Goal: Transaction & Acquisition: Purchase product/service

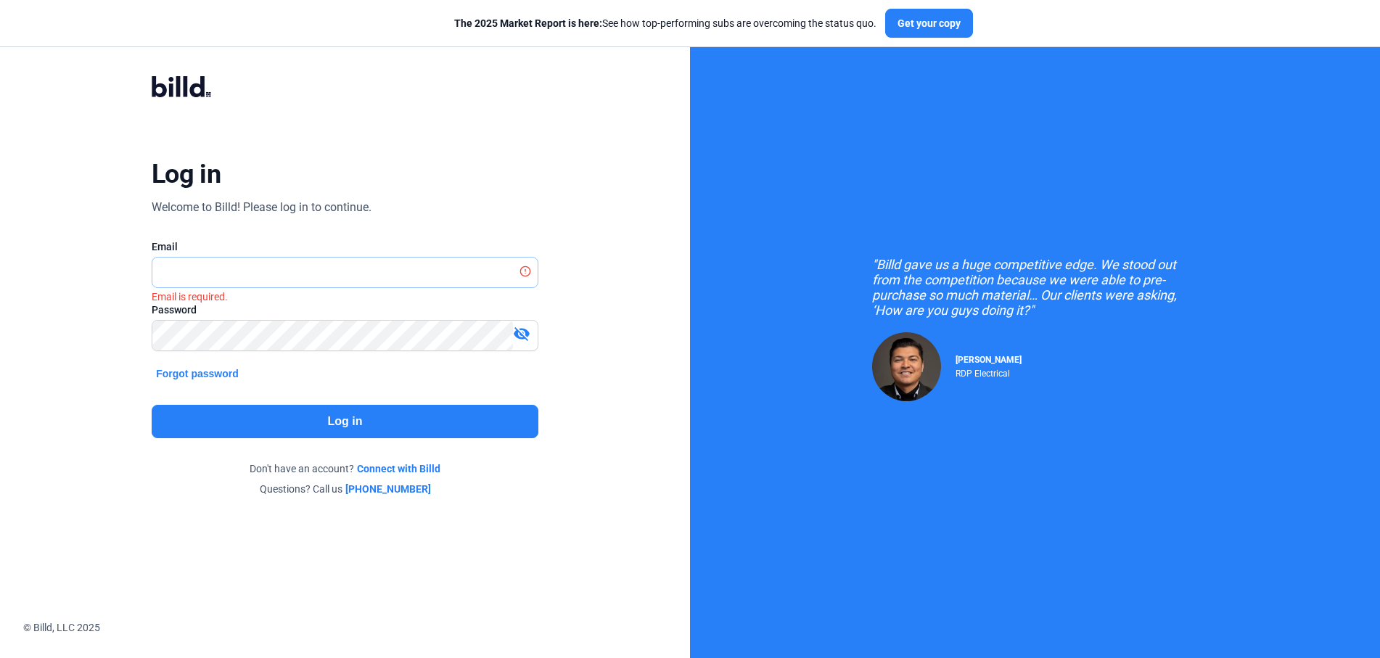
type input "[PERSON_NAME][EMAIL_ADDRESS][DOMAIN_NAME]"
click at [317, 414] on button "Log in" at bounding box center [345, 421] width 387 height 33
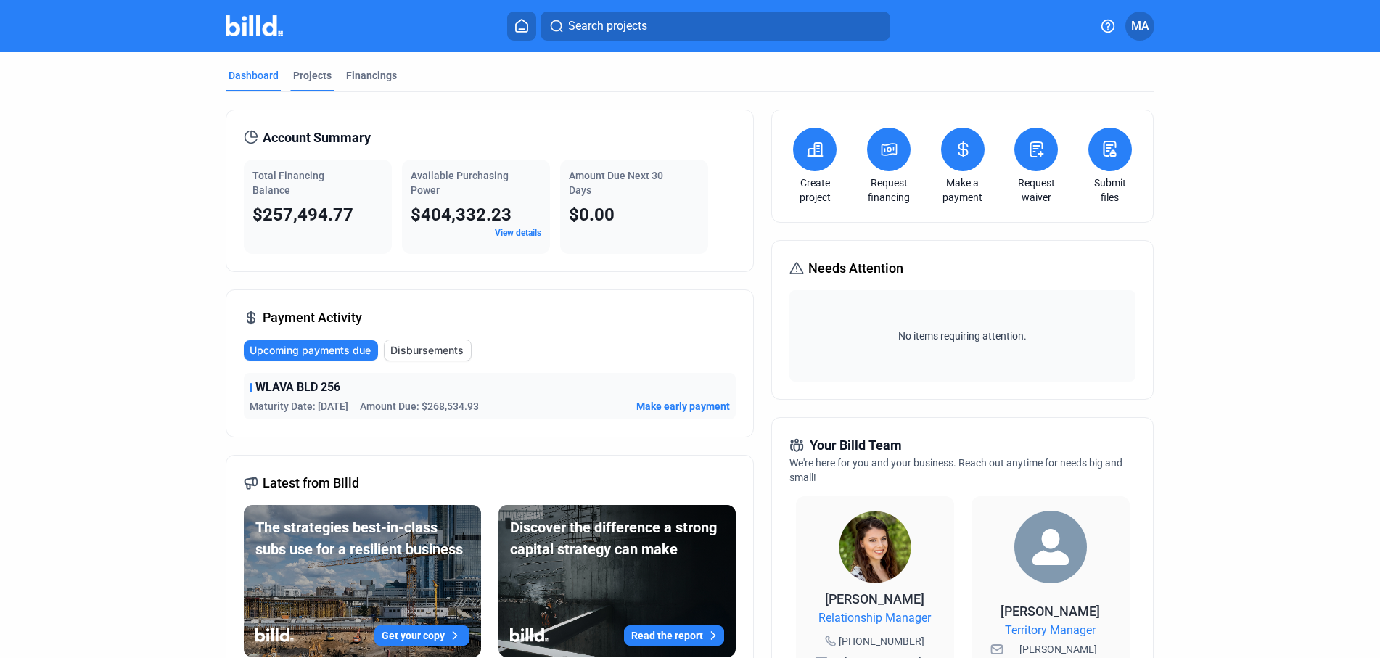
click at [303, 78] on div "Projects" at bounding box center [312, 75] width 38 height 15
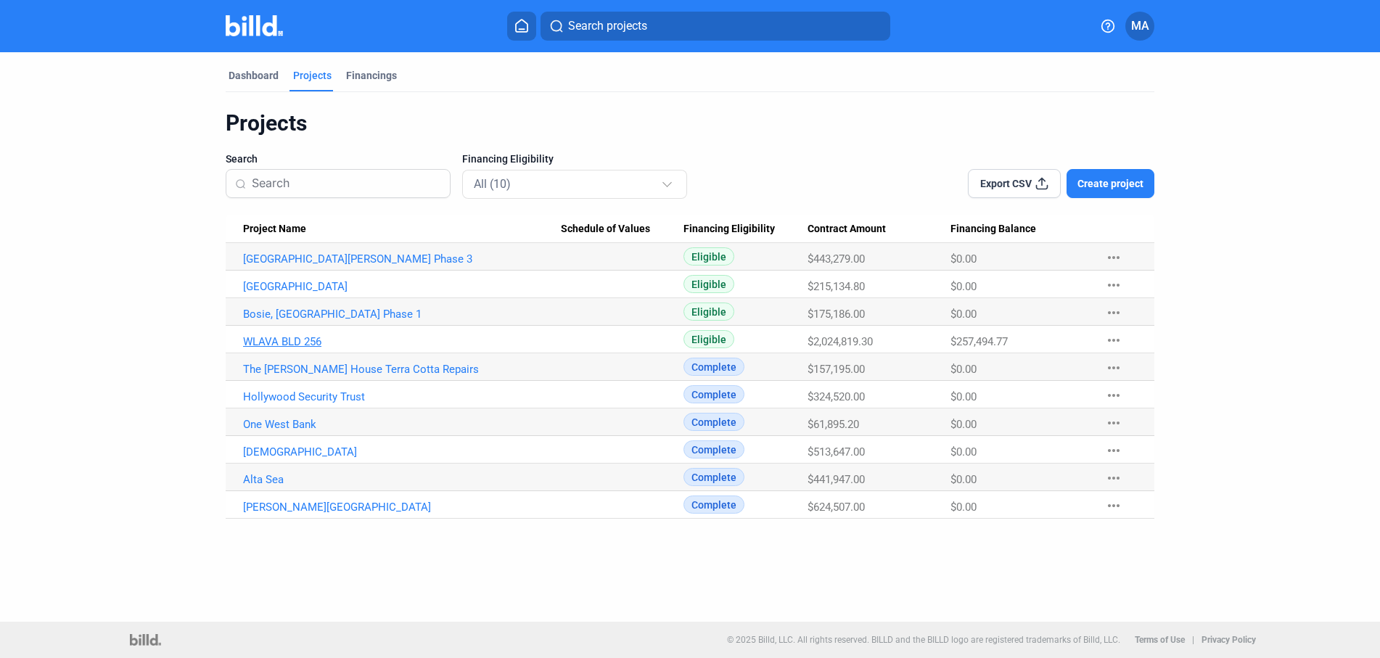
click at [292, 341] on link "WLAVA BLD 256" at bounding box center [402, 341] width 318 height 13
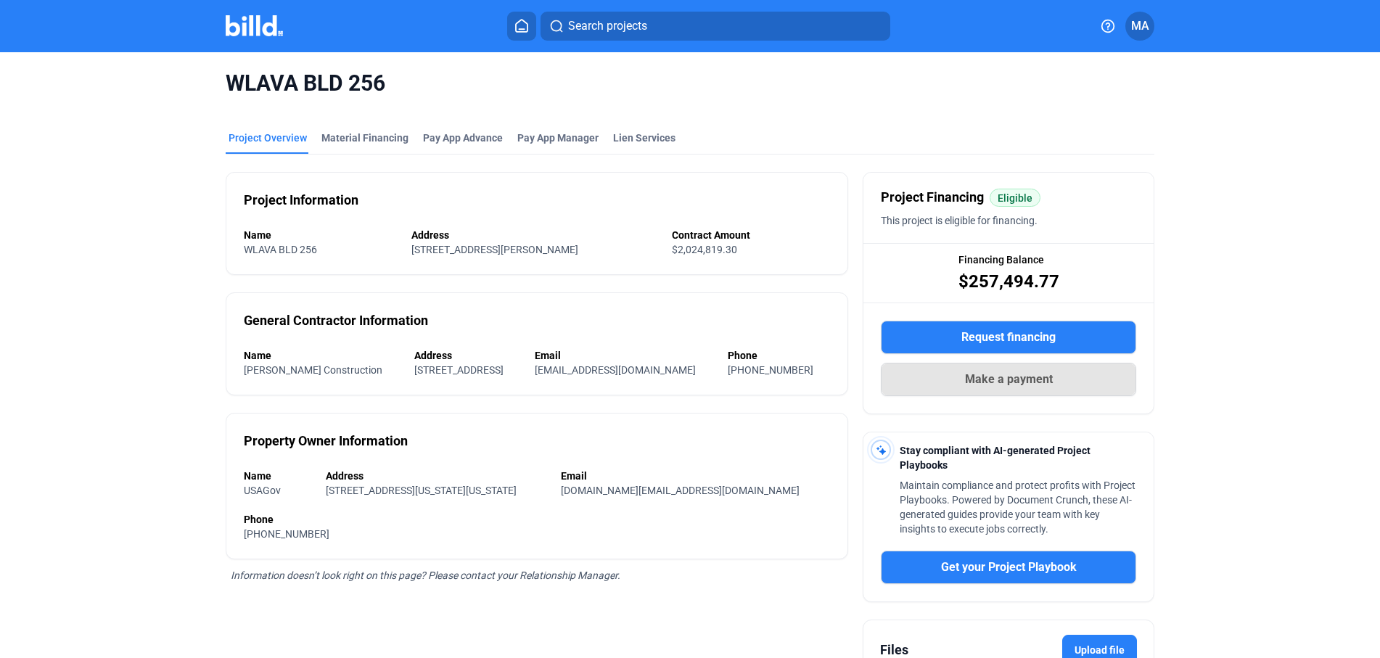
click at [988, 385] on span "Make a payment" at bounding box center [1009, 379] width 88 height 17
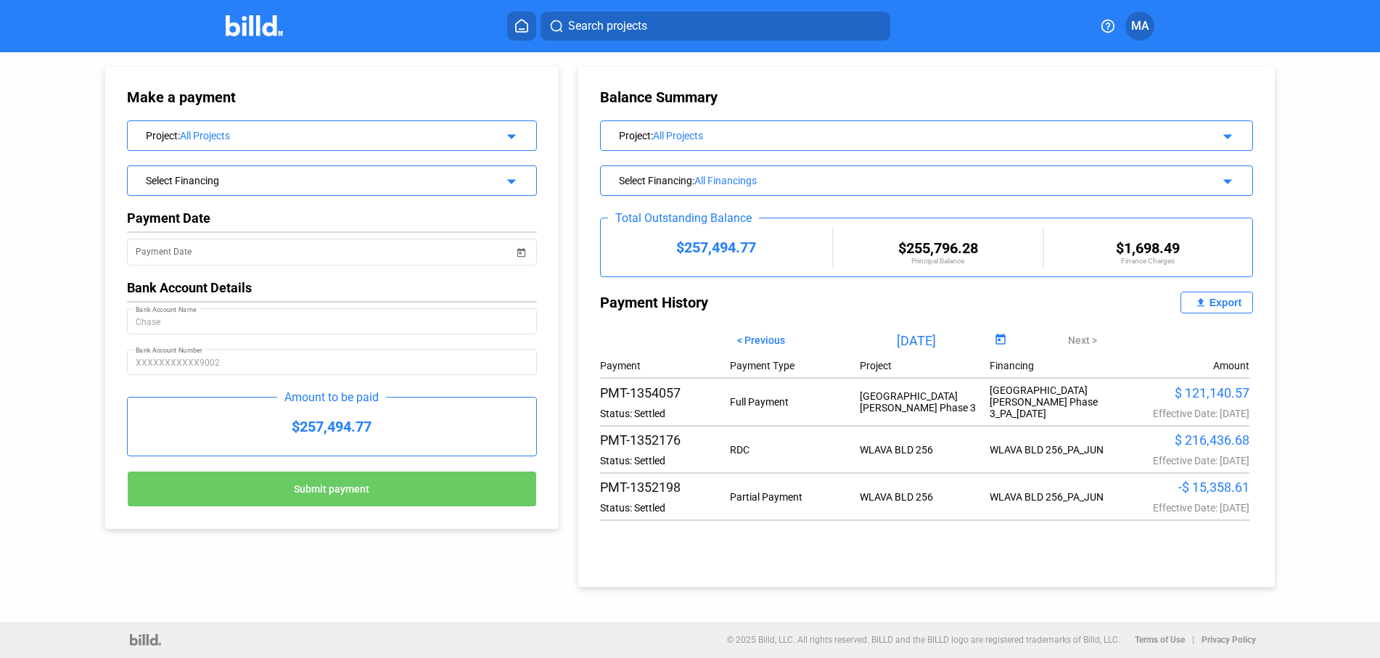
click at [343, 177] on div "Select Financing" at bounding box center [313, 179] width 335 height 15
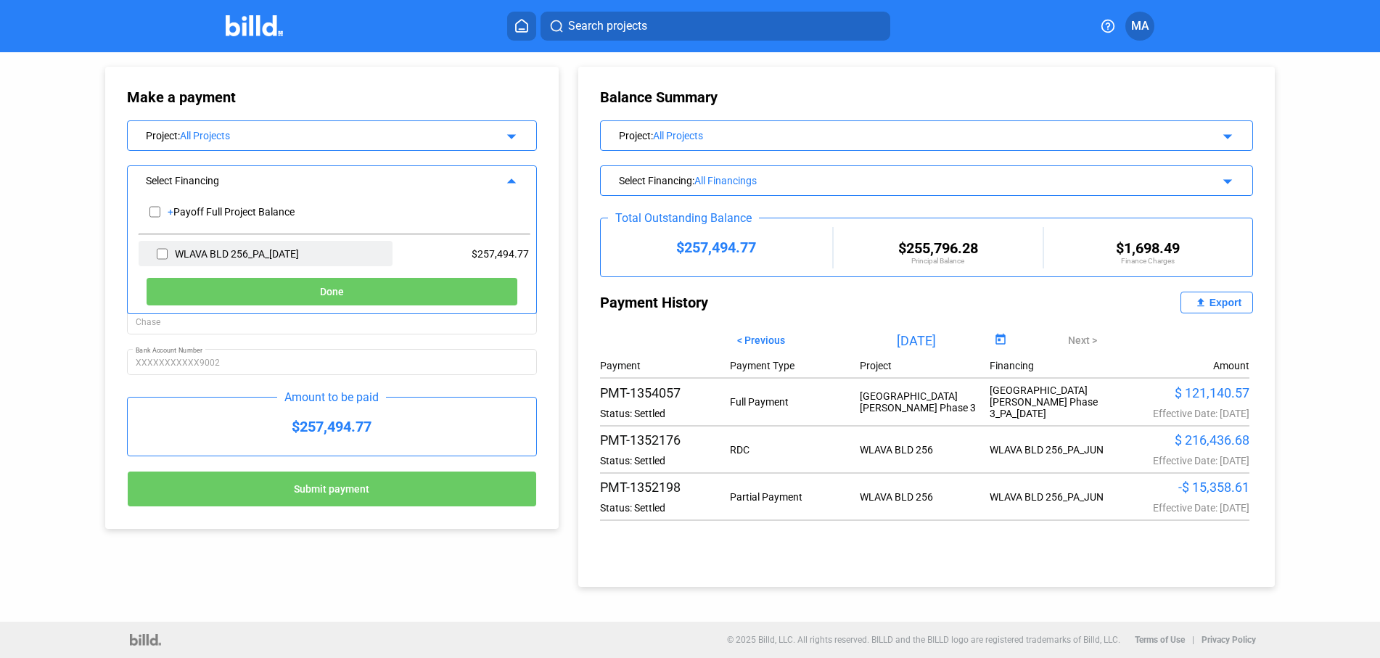
drag, startPoint x: 157, startPoint y: 253, endPoint x: 167, endPoint y: 254, distance: 9.5
click at [157, 253] on input "checkbox" at bounding box center [162, 254] width 11 height 22
checkbox input "true"
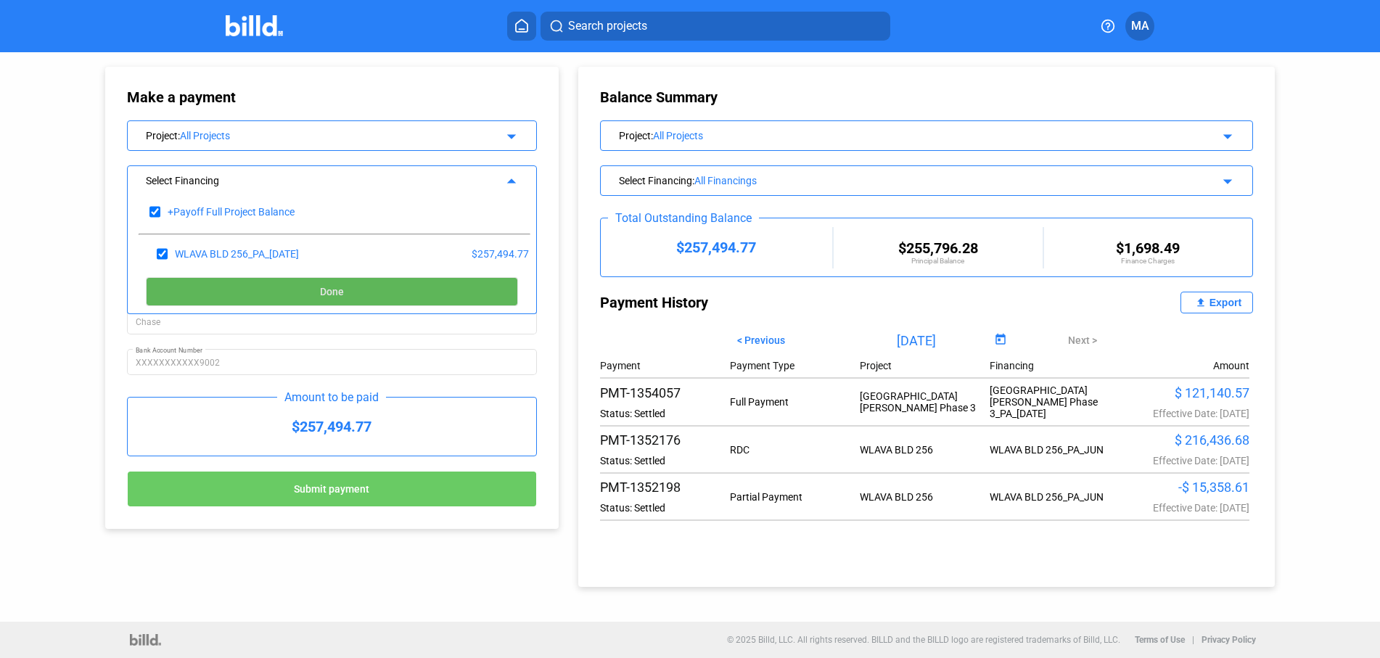
click at [332, 292] on span "Done" at bounding box center [332, 293] width 24 height 12
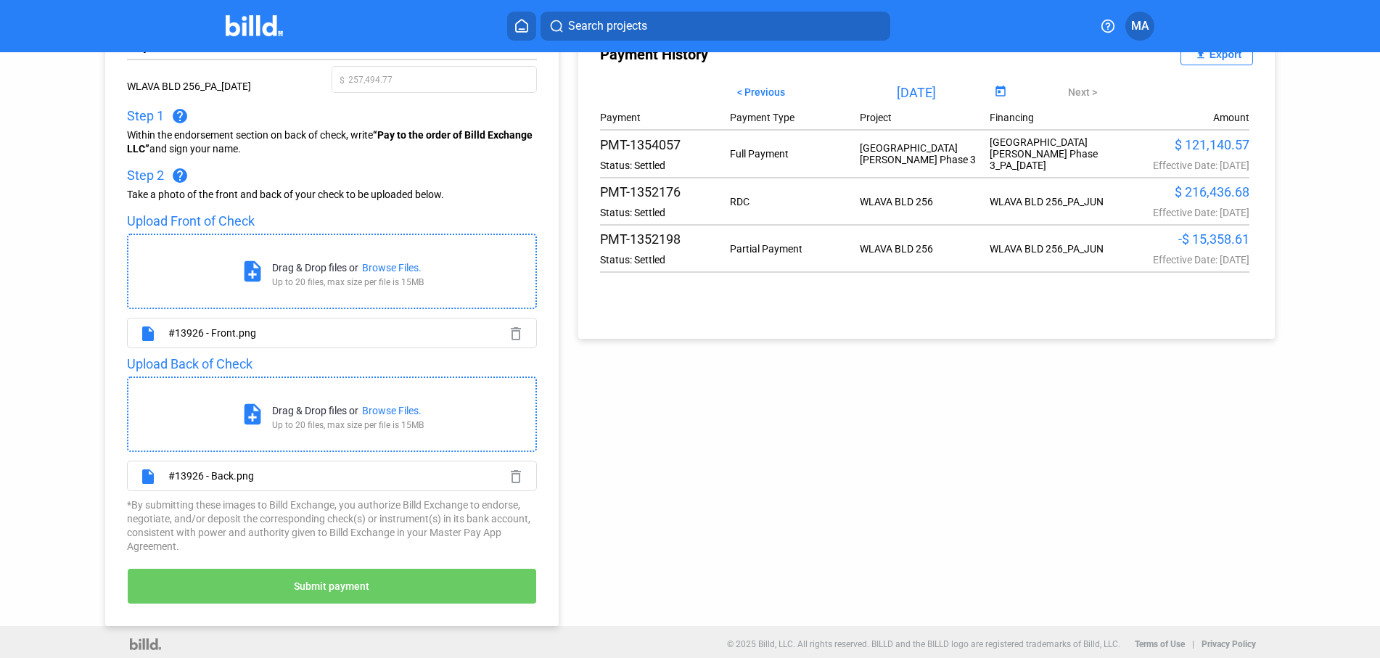
scroll to position [253, 0]
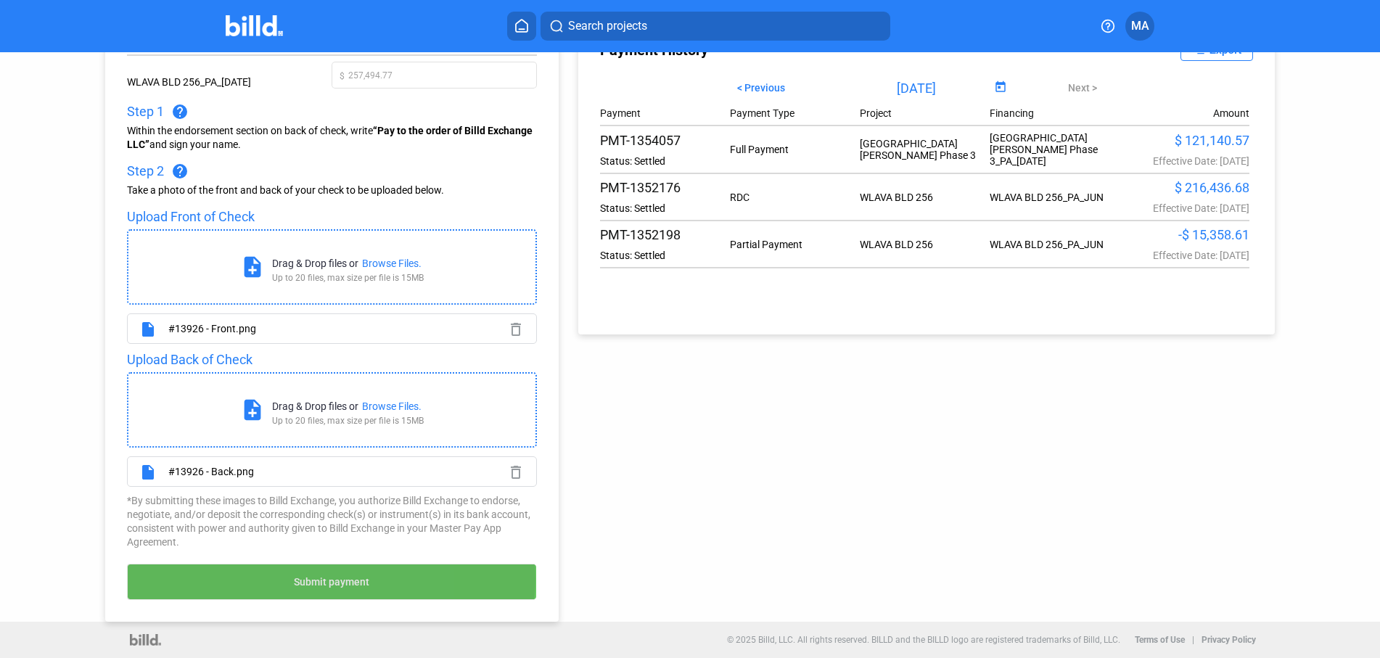
click at [310, 579] on span "Submit payment" at bounding box center [331, 582] width 75 height 12
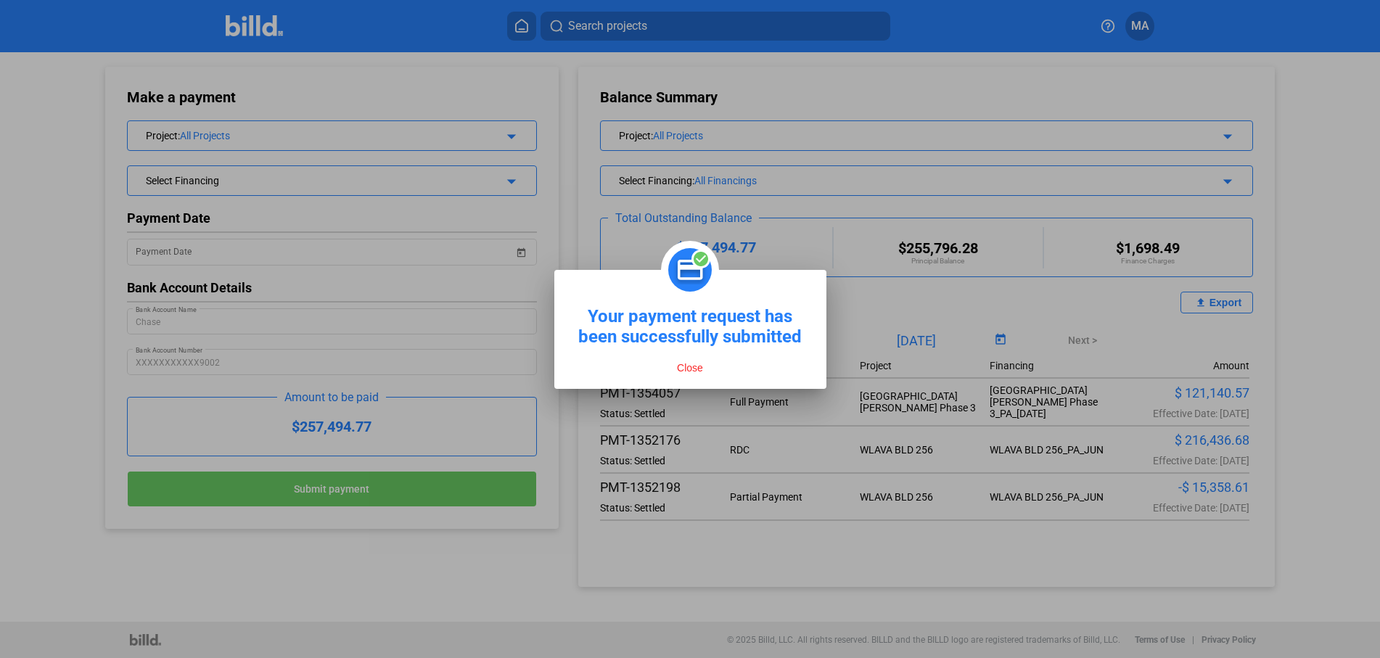
click at [695, 366] on button "Close" at bounding box center [690, 367] width 35 height 13
